Goal: Task Accomplishment & Management: Complete application form

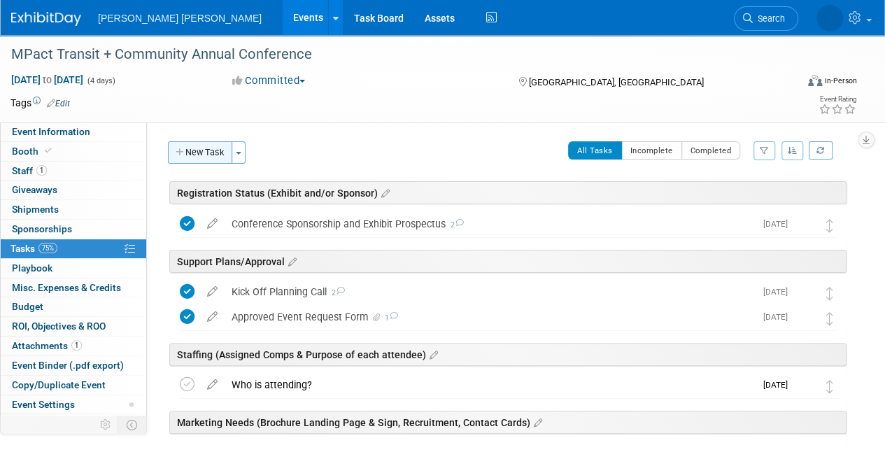
click at [216, 158] on button "New Task" at bounding box center [200, 152] width 64 height 22
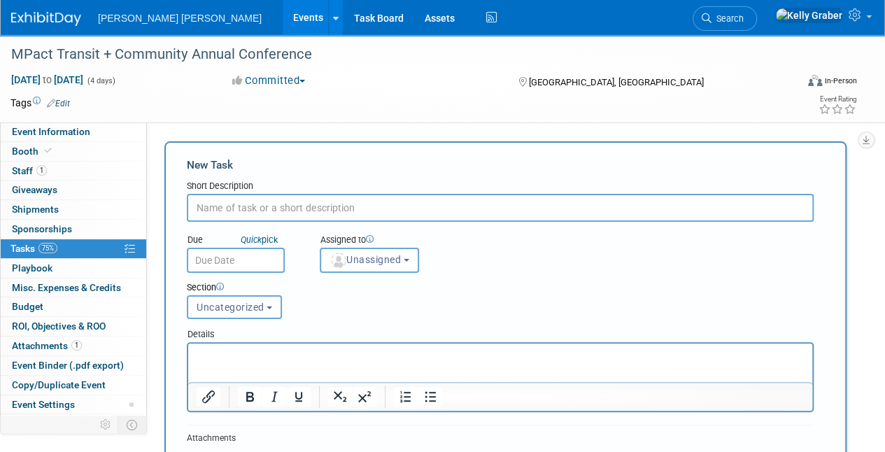
click at [252, 203] on input "text" at bounding box center [500, 208] width 627 height 28
type input "Weekly Planning Call Scheduled"
click at [375, 256] on span "Unassigned" at bounding box center [365, 259] width 71 height 11
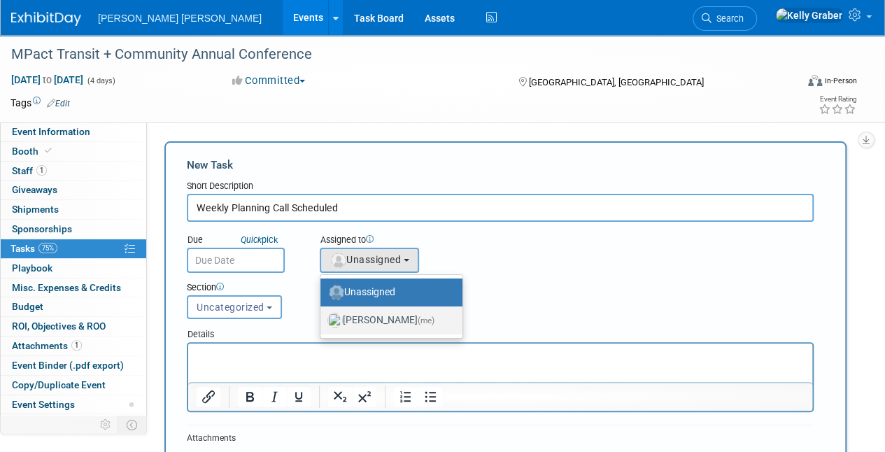
click at [367, 316] on label "[PERSON_NAME] (me)" at bounding box center [387, 320] width 121 height 22
click at [323, 316] on input "[PERSON_NAME] (me)" at bounding box center [317, 318] width 9 height 9
select select "ec37184c-c01f-4f21-939d-fe7fd02e2e7e"
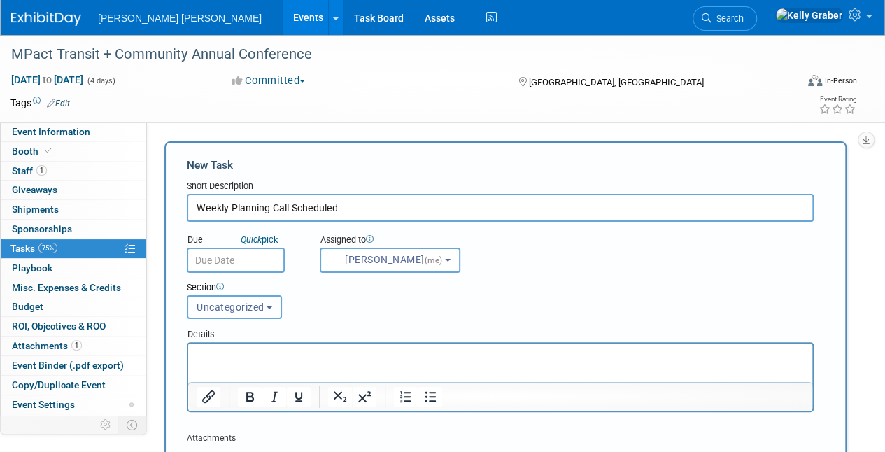
click at [239, 312] on span "Uncategorized" at bounding box center [231, 307] width 68 height 11
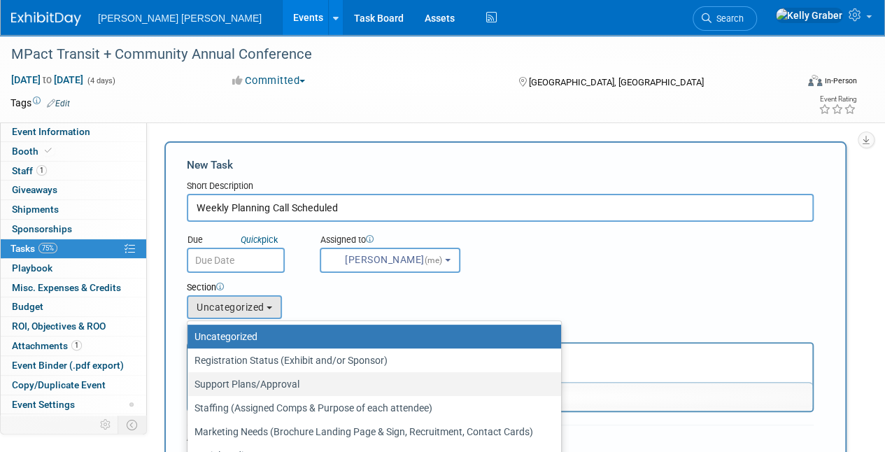
click at [238, 386] on label "Support Plans/Approval" at bounding box center [371, 384] width 353 height 18
click at [190, 386] on input "Support Plans/Approval" at bounding box center [185, 384] width 9 height 9
select select "11256387"
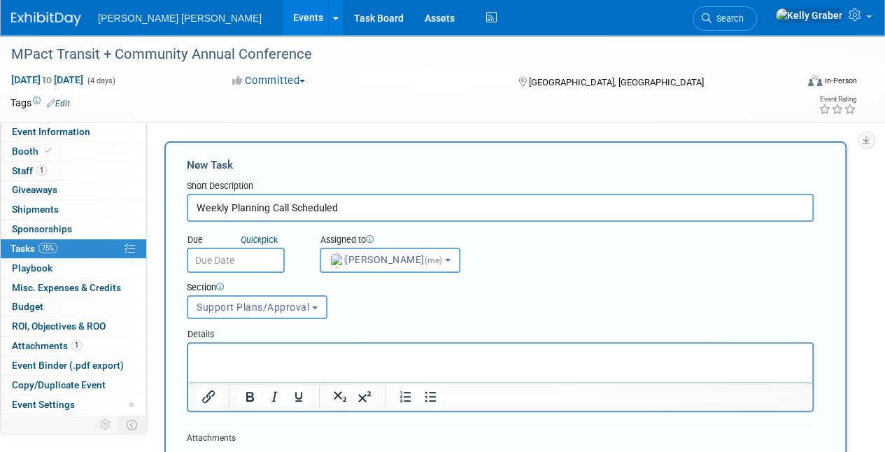
scroll to position [140, 0]
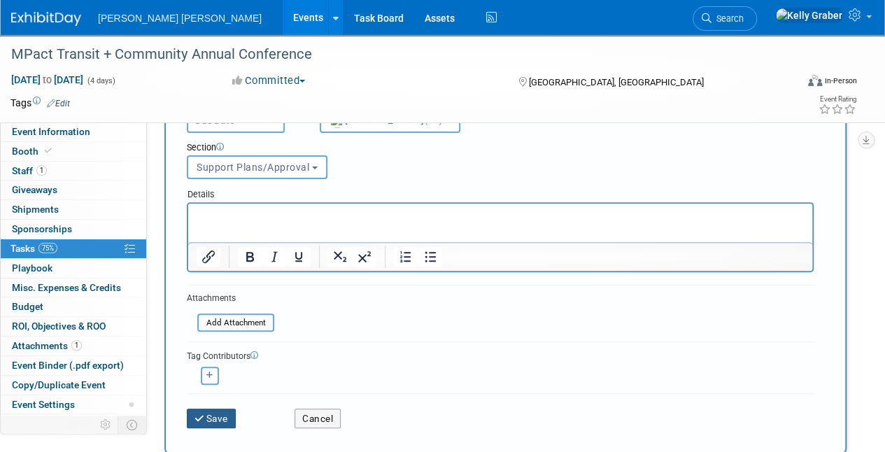
click at [204, 414] on icon "submit" at bounding box center [201, 419] width 12 height 10
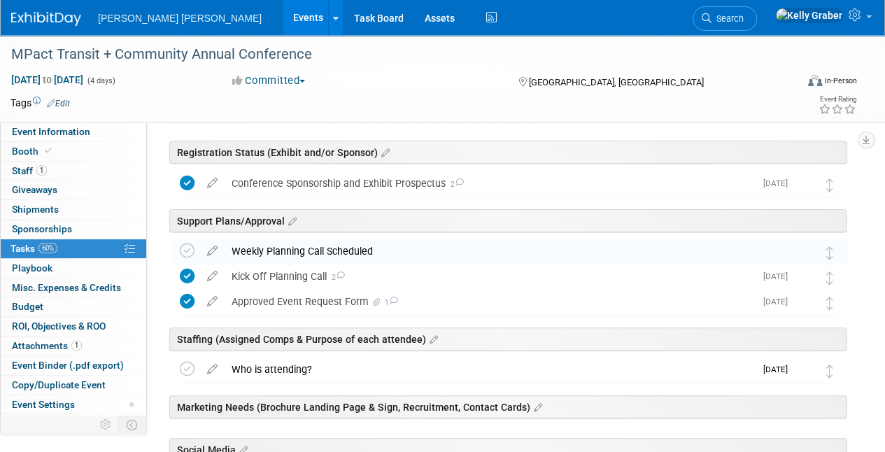
scroll to position [70, 0]
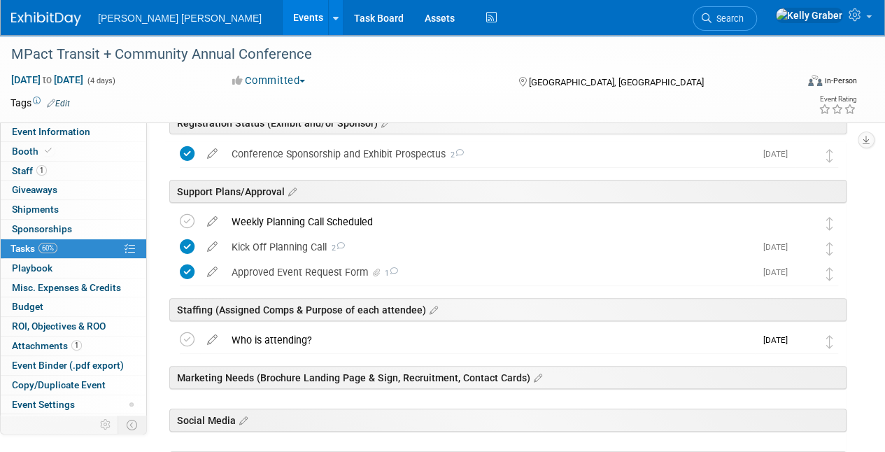
click at [297, 217] on div "Weekly Planning Call Scheduled" at bounding box center [496, 222] width 542 height 24
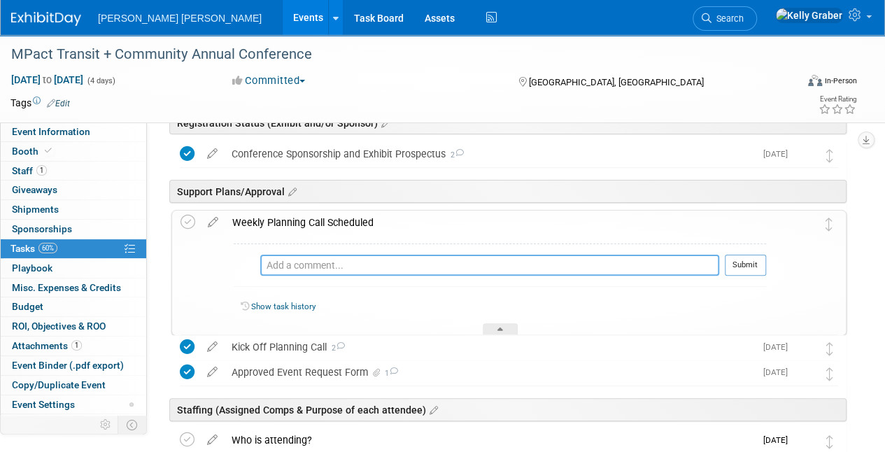
click at [309, 260] on textarea at bounding box center [489, 265] width 459 height 21
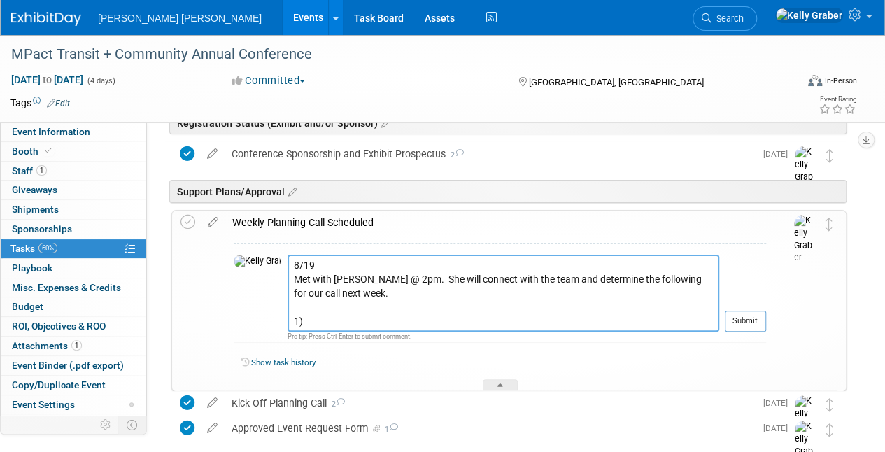
click at [332, 313] on textarea "8/19 Met with [PERSON_NAME] @ 2pm. She will connect with the team and determine…" at bounding box center [504, 293] width 432 height 77
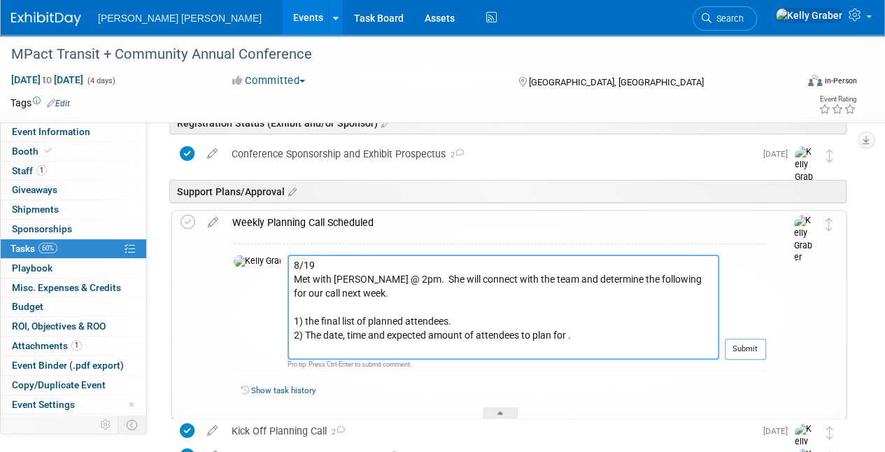
scroll to position [10, 0]
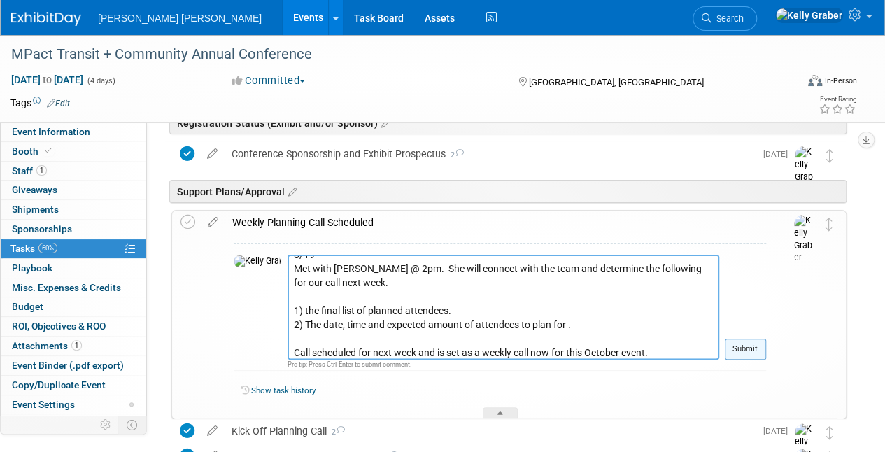
type textarea "8/19 Met with [PERSON_NAME] @ 2pm. She will connect with the team and determine…"
click at [747, 341] on button "Submit" at bounding box center [745, 349] width 41 height 21
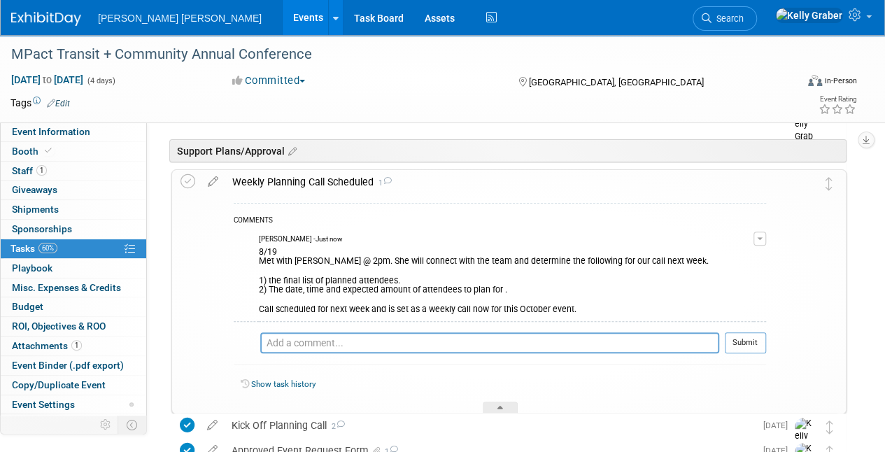
scroll to position [140, 0]
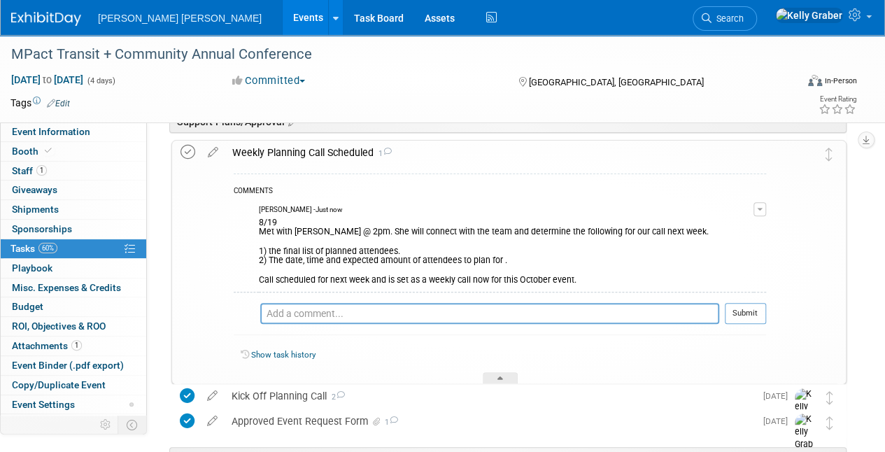
click at [182, 147] on icon at bounding box center [188, 152] width 15 height 15
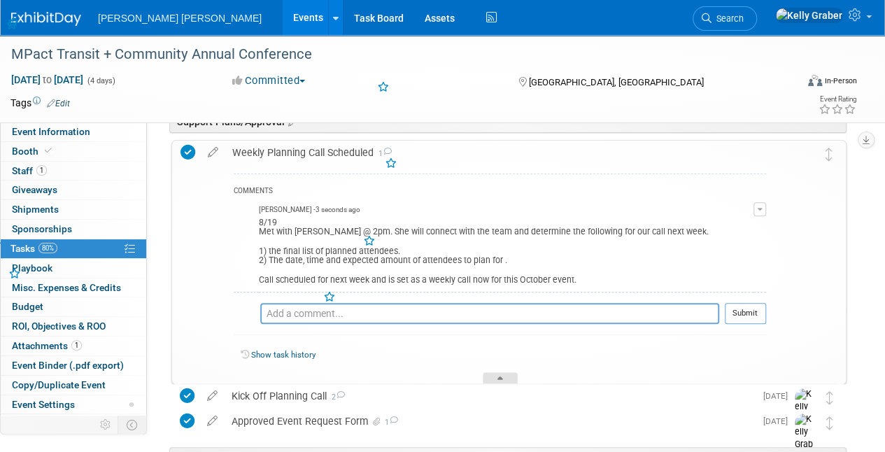
click at [504, 375] on div at bounding box center [500, 378] width 35 height 12
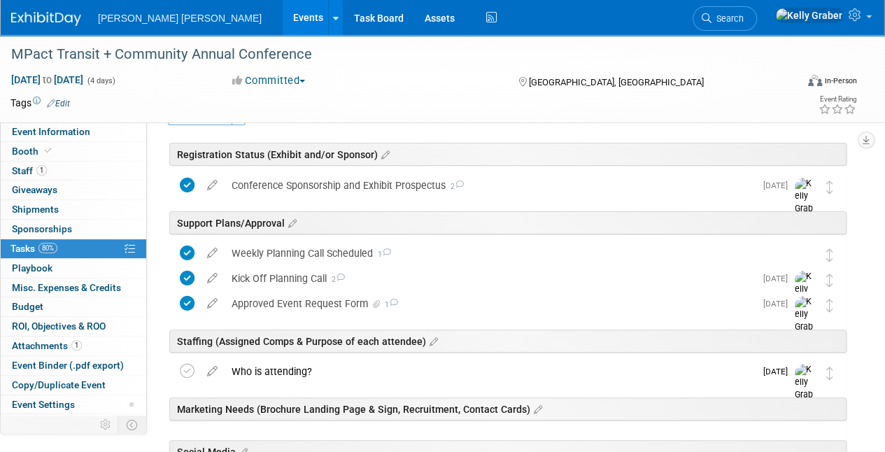
scroll to position [0, 0]
